Goal: Task Accomplishment & Management: Manage account settings

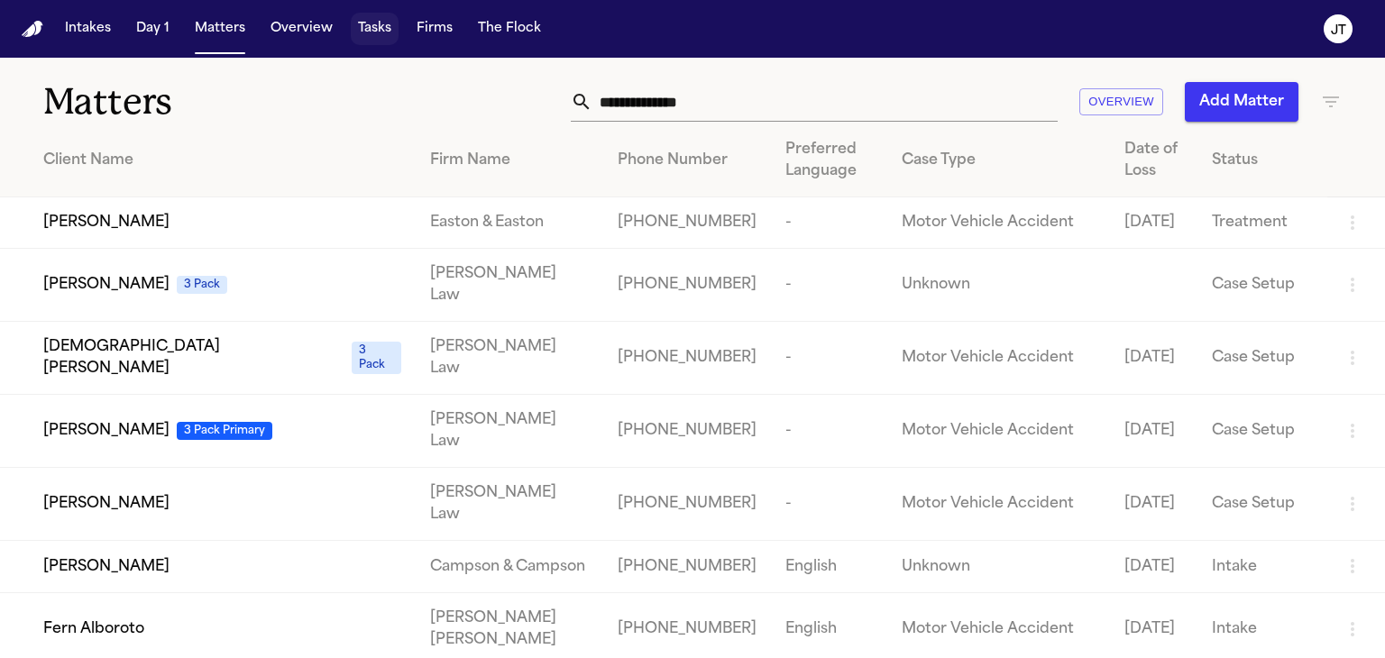
click at [375, 40] on button "Tasks" at bounding box center [375, 29] width 48 height 32
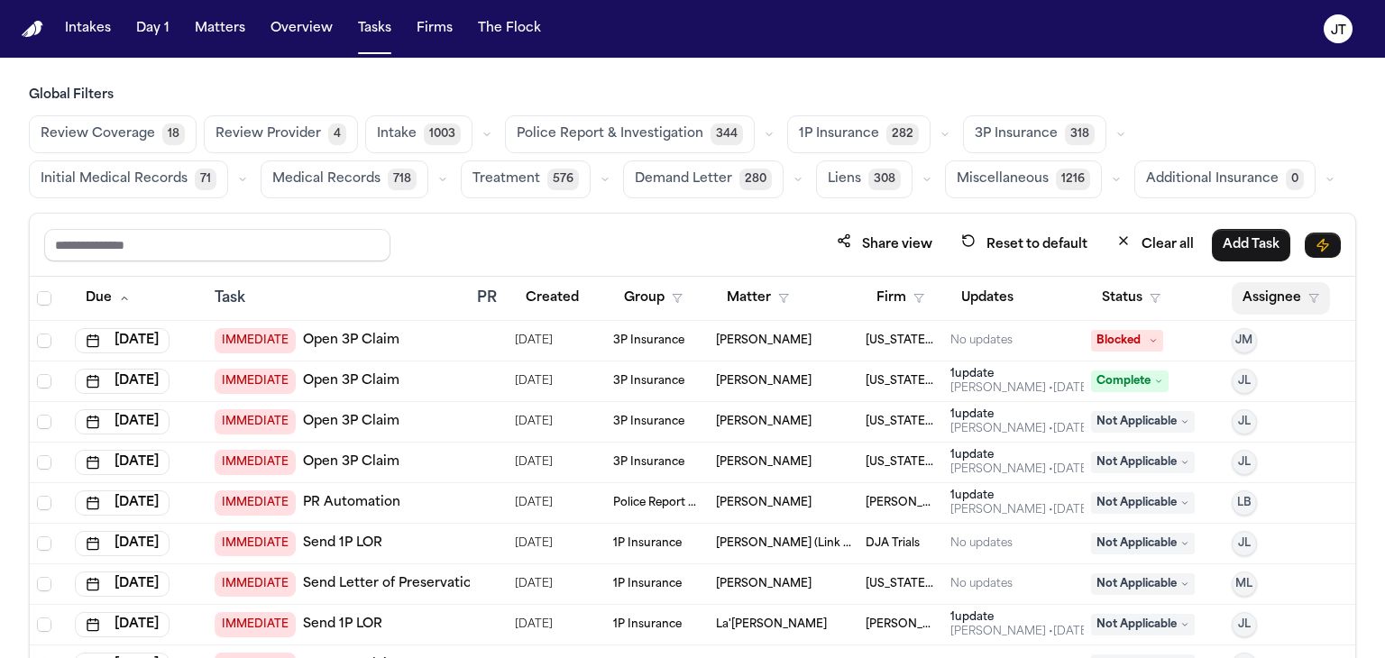
click at [1252, 301] on button "Assignee" at bounding box center [1280, 298] width 98 height 32
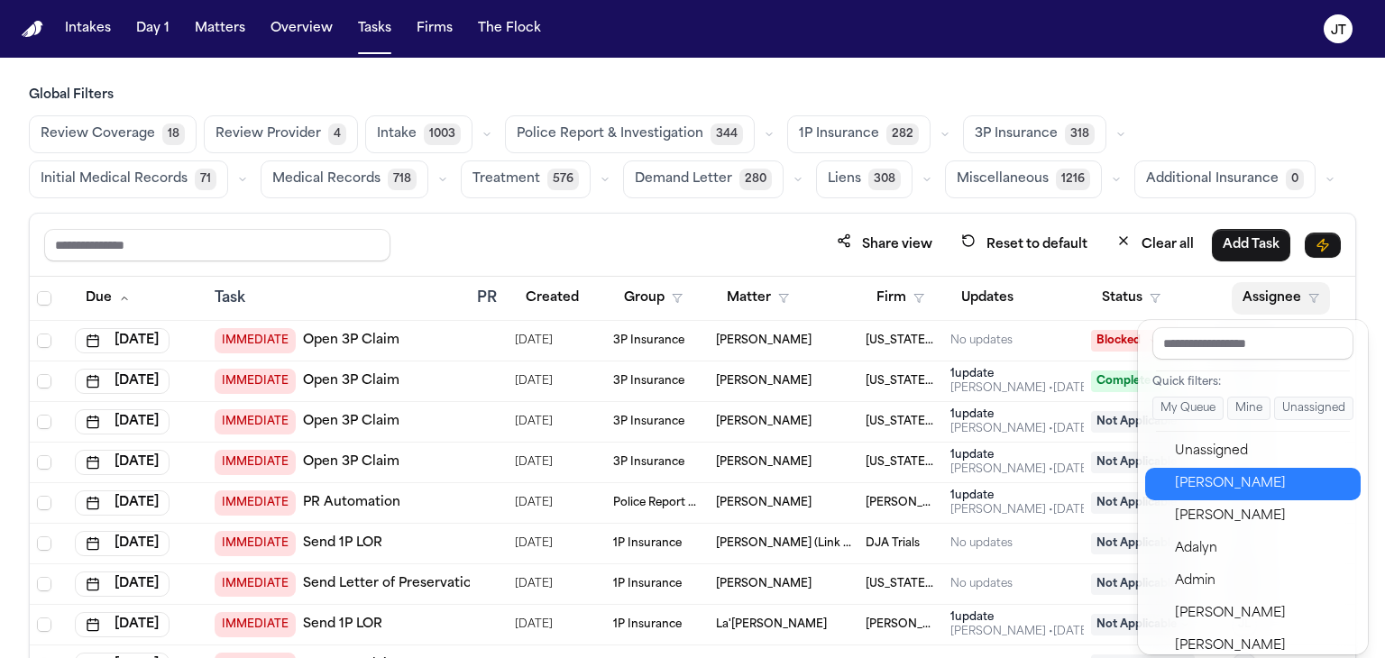
click at [1276, 492] on div "[PERSON_NAME]" at bounding box center [1263, 484] width 176 height 22
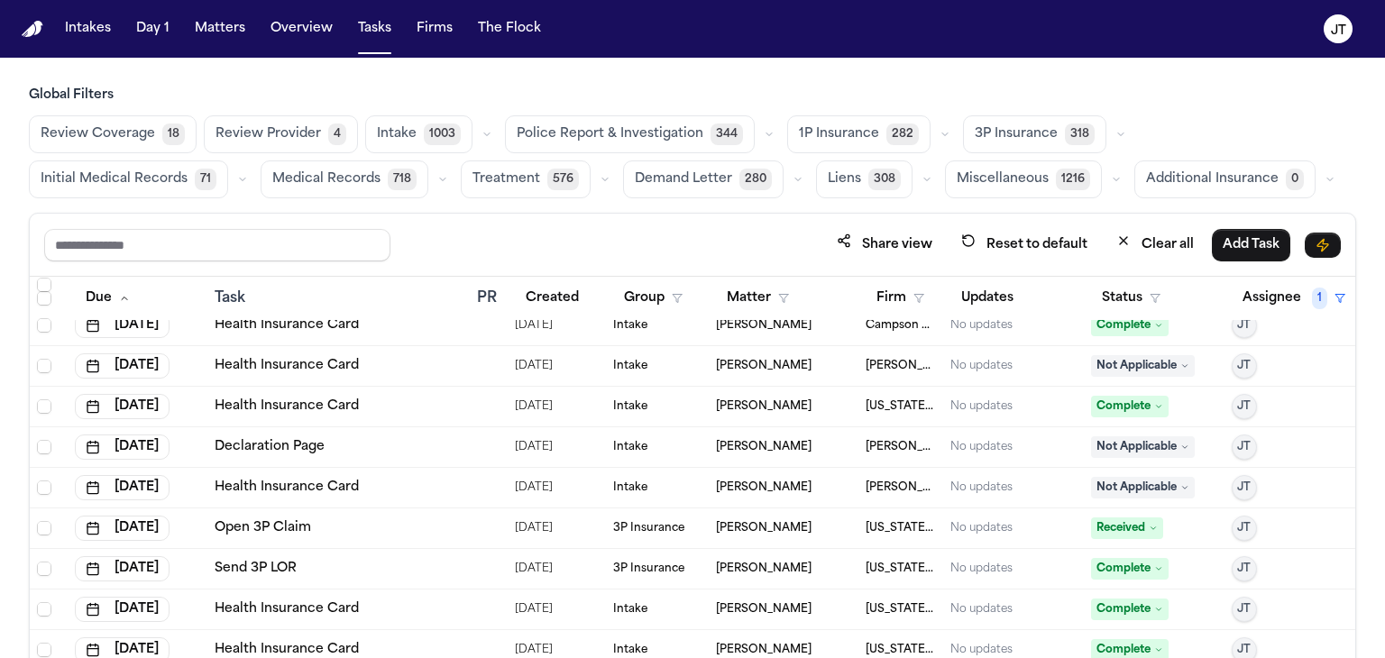
scroll to position [8879, 0]
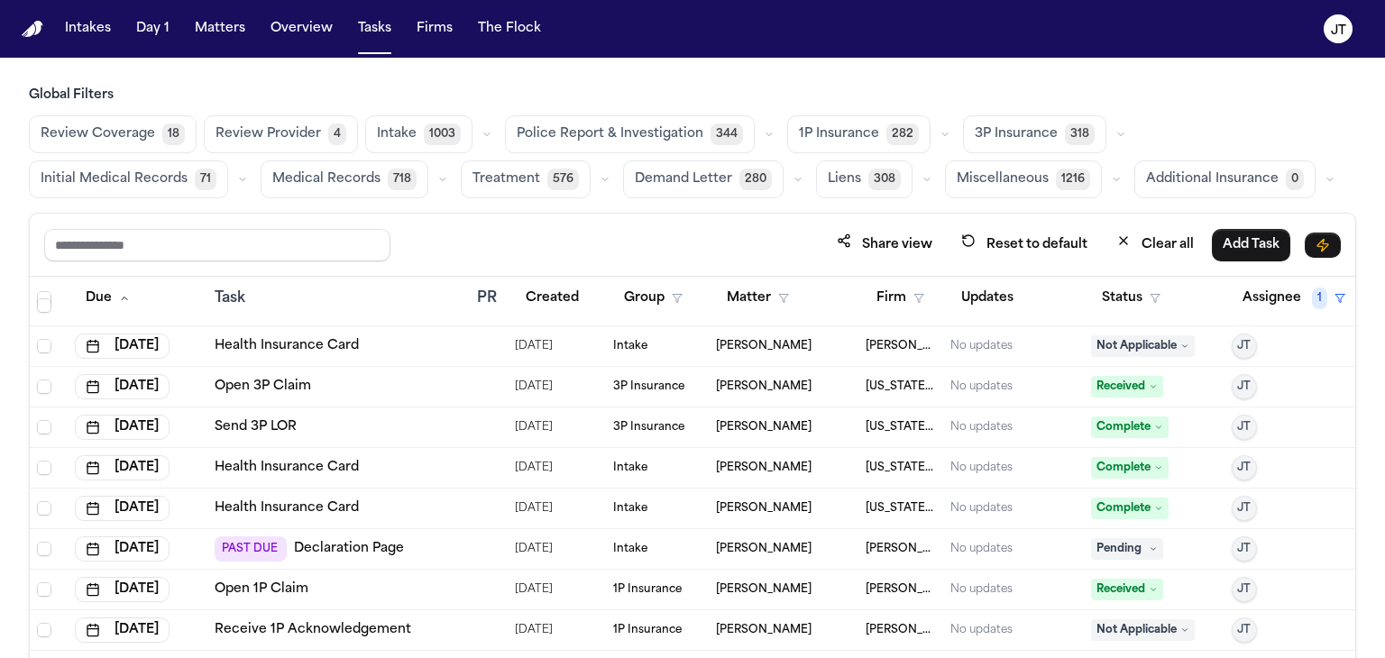
click at [1359, 390] on div "Global Filters Review Coverage 18 Review Provider 4 Intake 1003 Police Report &…" at bounding box center [692, 412] width 1385 height 651
click at [1091, 376] on span "Received" at bounding box center [1127, 387] width 72 height 22
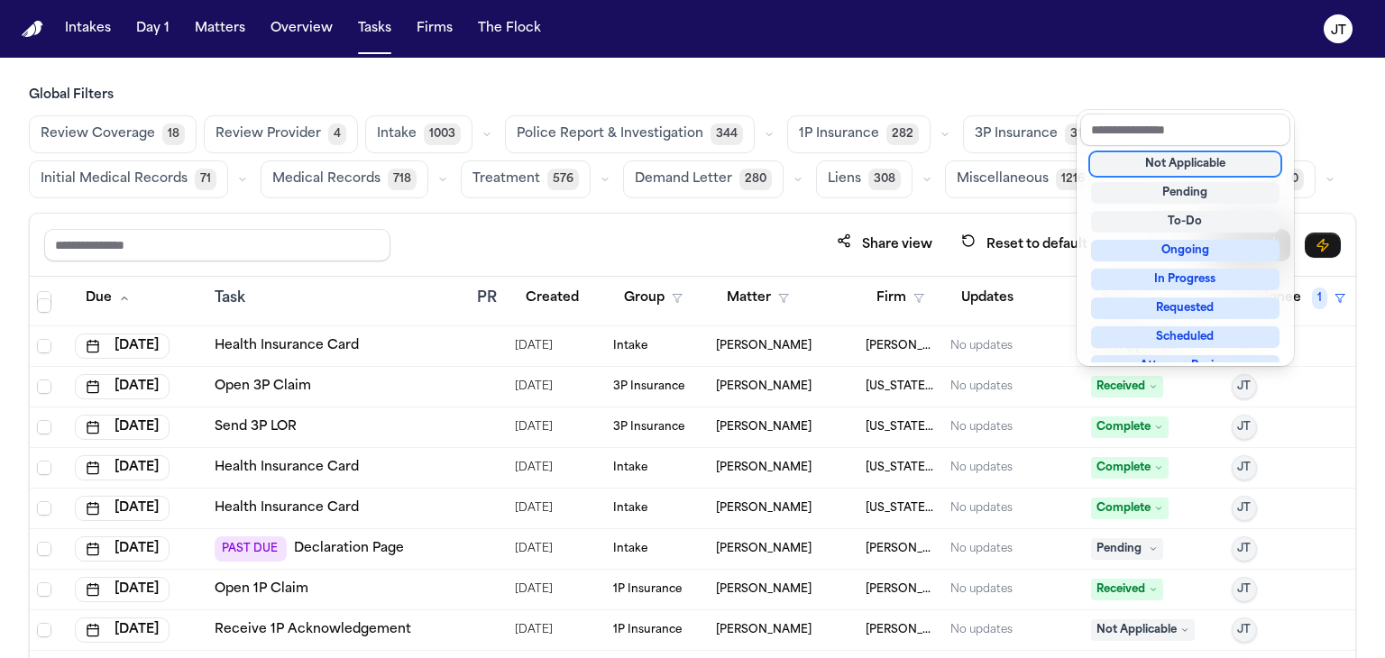
click at [627, 240] on div "Share view Reset to default Clear all Add Task Due Task PR Created Group Matter…" at bounding box center [692, 475] width 1327 height 525
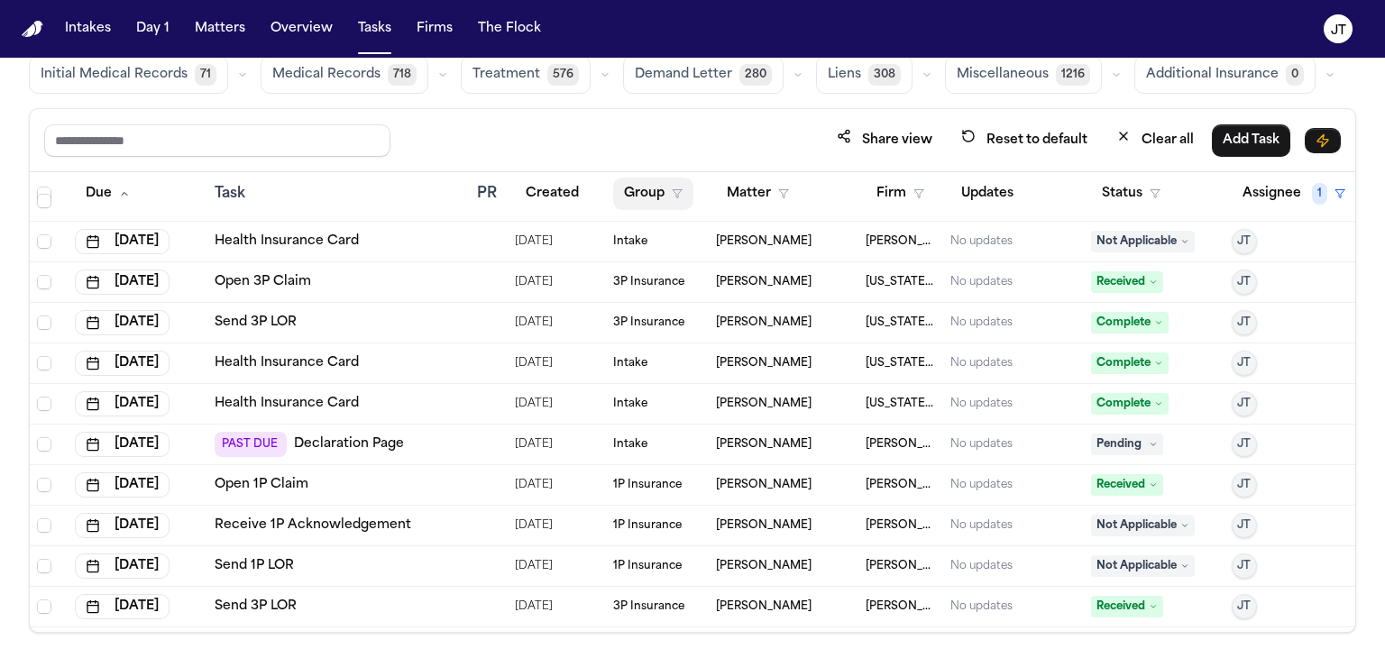
scroll to position [106, 0]
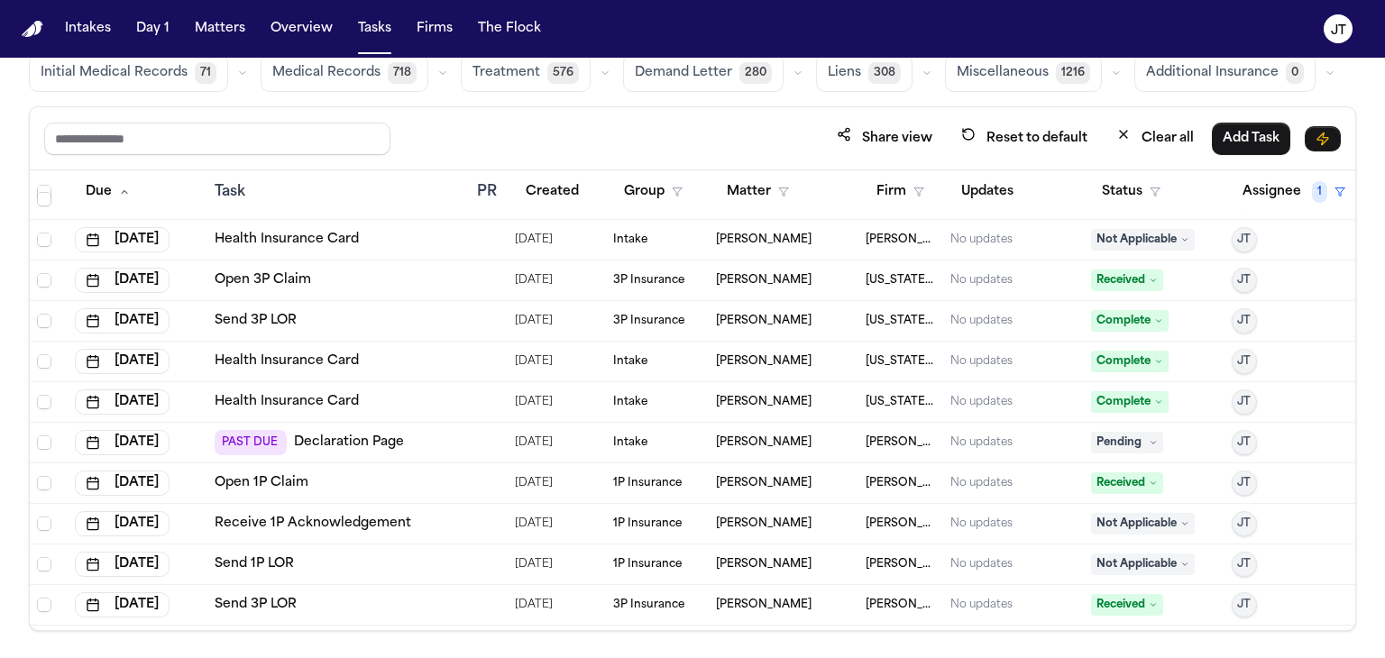
click at [1098, 444] on span "Pending" at bounding box center [1127, 443] width 72 height 22
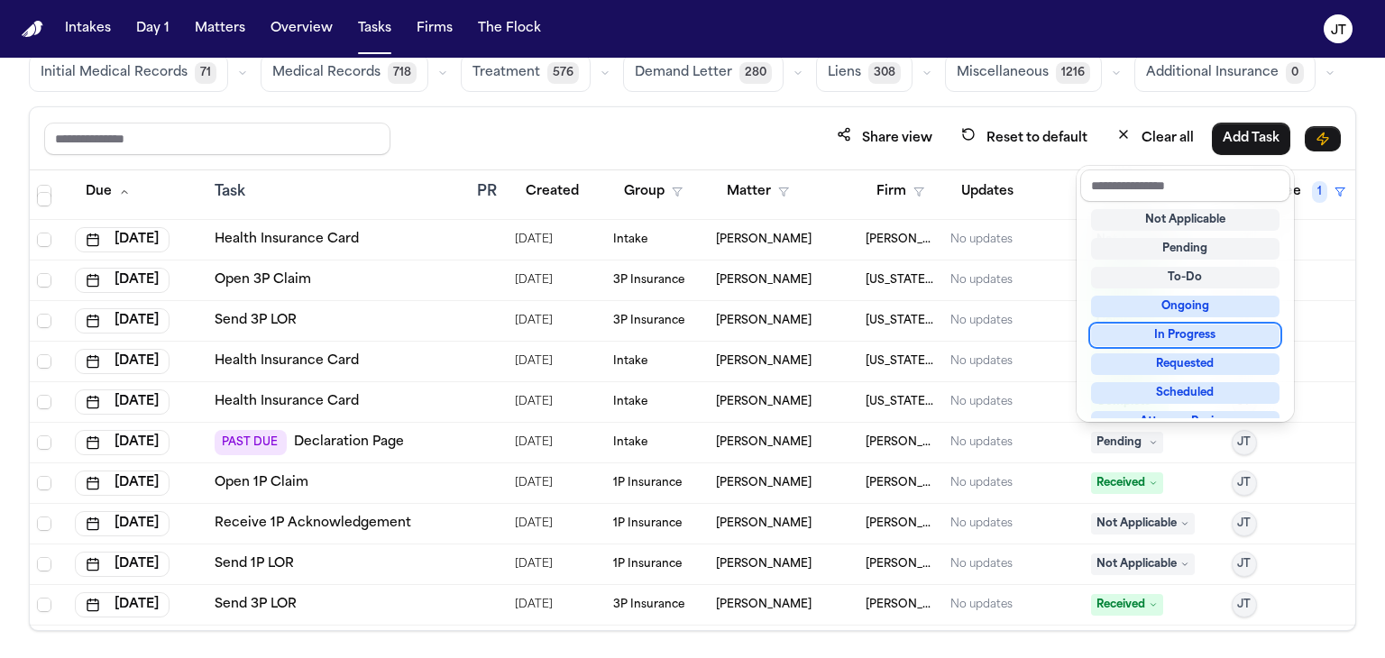
click at [1142, 333] on div "In Progress" at bounding box center [1185, 336] width 188 height 22
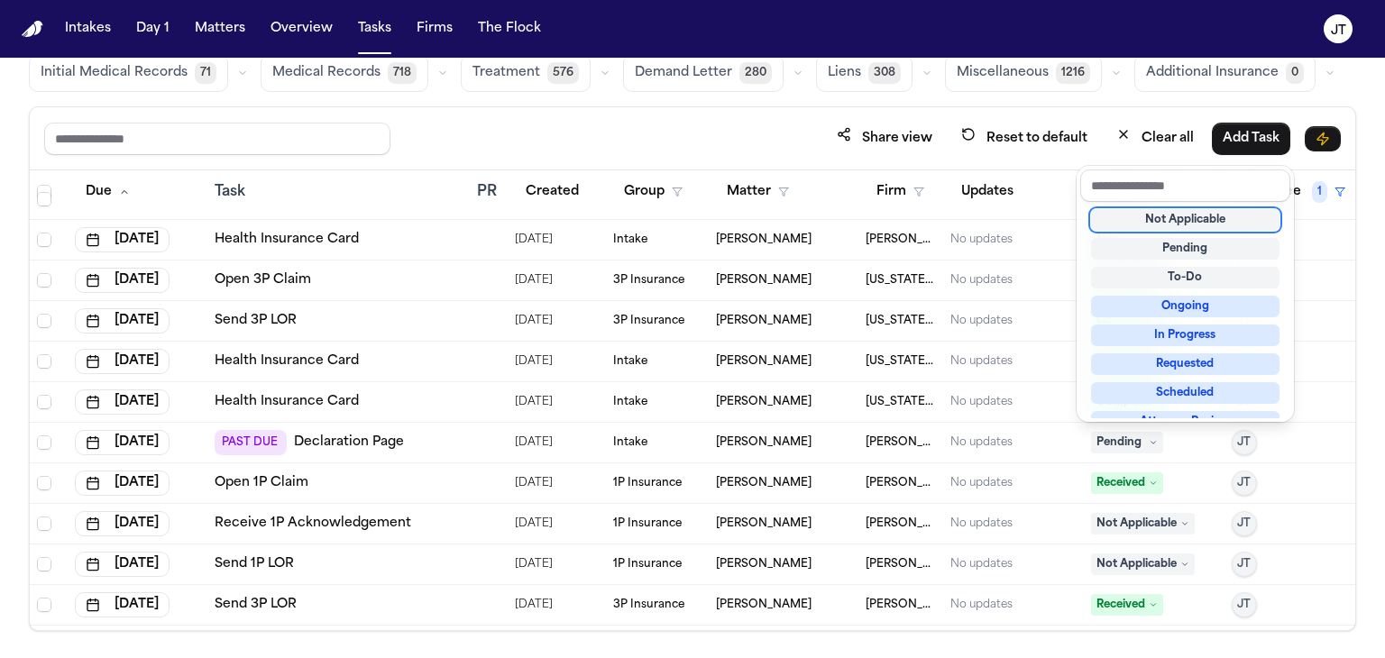
click at [1193, 327] on div "Complete" at bounding box center [1154, 321] width 126 height 22
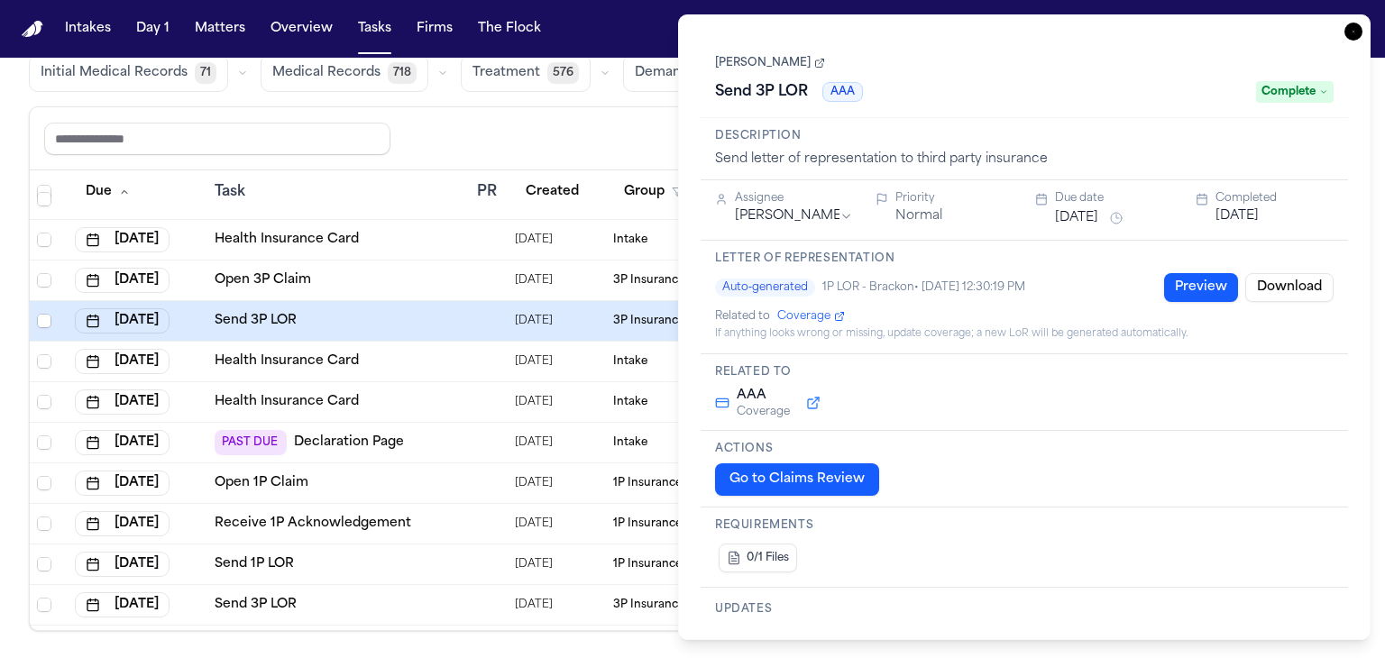
click at [486, 145] on div "Share view Reset to default Clear all Add Task" at bounding box center [692, 138] width 1296 height 33
